Goal: Task Accomplishment & Management: Use online tool/utility

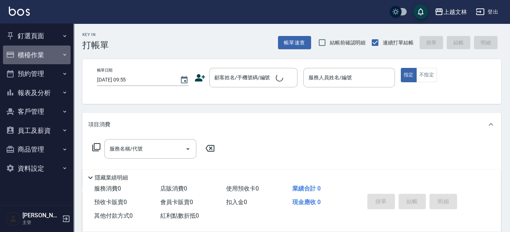
click at [37, 57] on button "櫃檯作業" at bounding box center [37, 55] width 68 height 19
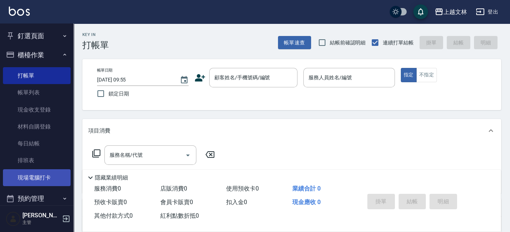
click at [52, 173] on link "現場電腦打卡" at bounding box center [37, 177] width 68 height 17
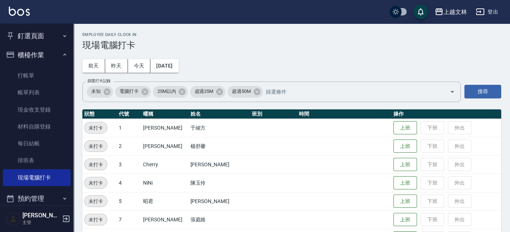
scroll to position [203, 0]
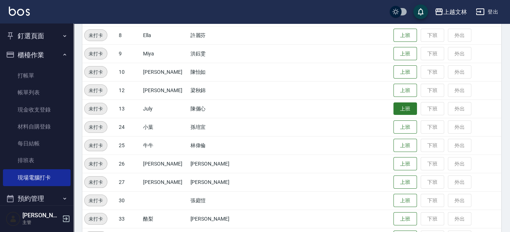
click at [396, 108] on button "上班" at bounding box center [405, 109] width 24 height 13
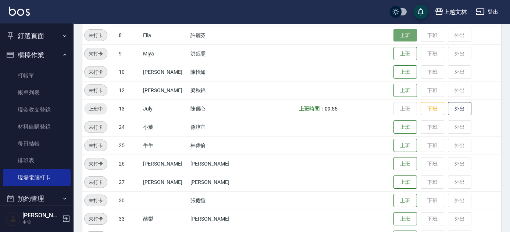
click at [396, 38] on button "上班" at bounding box center [405, 35] width 24 height 13
